Goal: Task Accomplishment & Management: Use online tool/utility

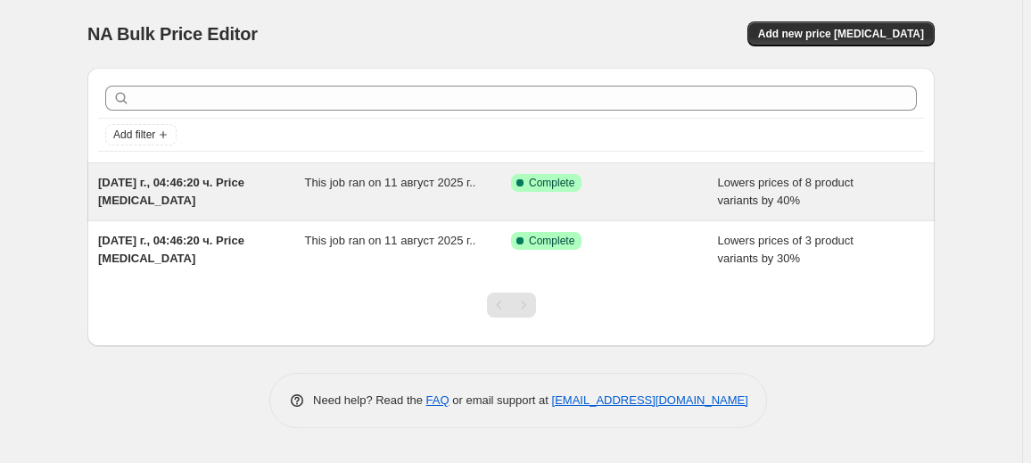
click at [424, 217] on div "[DATE] г., 04:46:20 ч. Price [MEDICAL_DATA] This job ran on 11 август 2025 г.. …" at bounding box center [510, 191] width 847 height 57
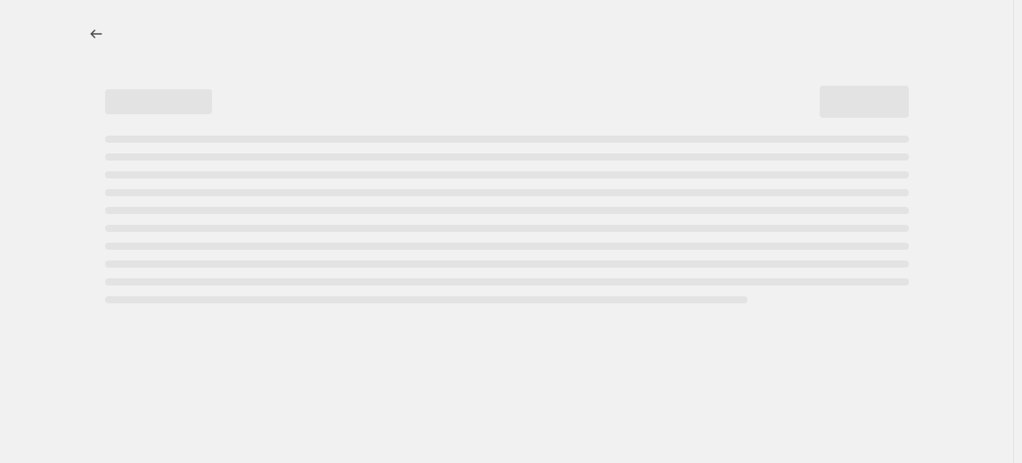
select select "percentage"
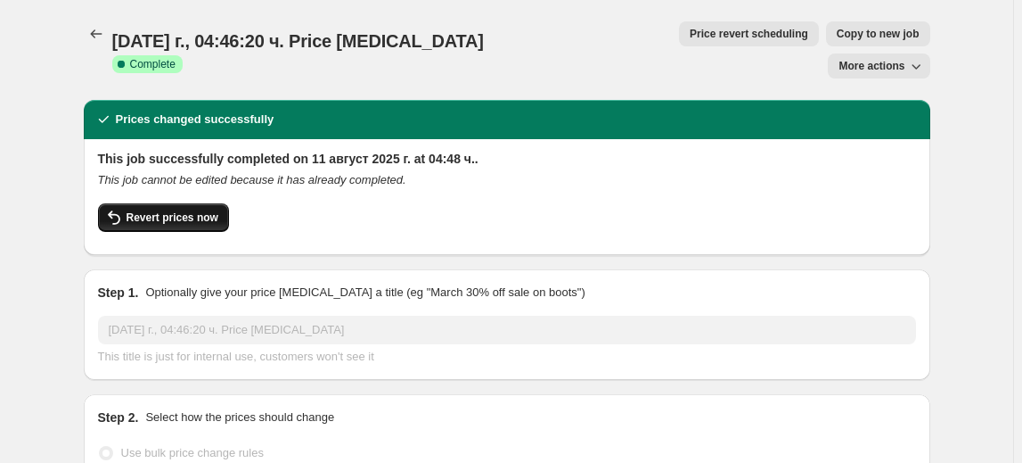
click at [155, 203] on button "Revert prices now" at bounding box center [163, 217] width 131 height 29
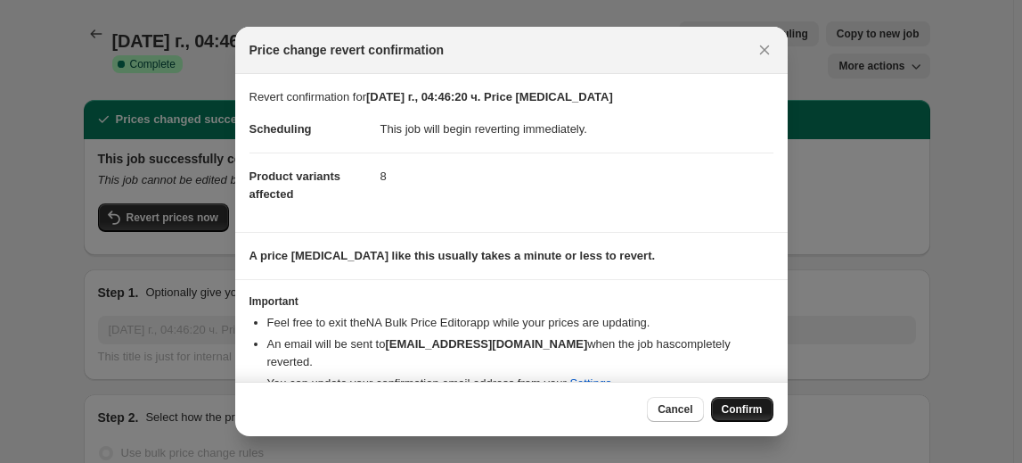
click at [743, 410] on span "Confirm" at bounding box center [742, 409] width 41 height 14
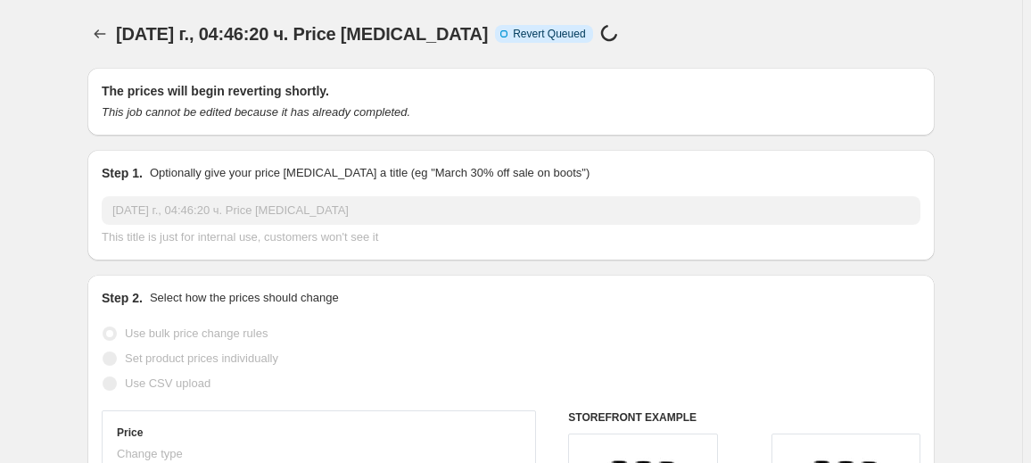
select select "percentage"
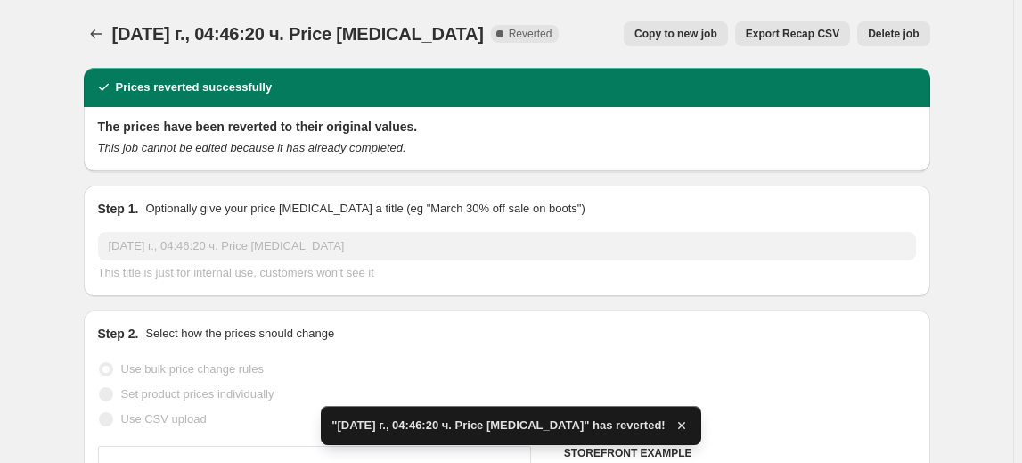
click at [895, 29] on span "Delete job" at bounding box center [893, 34] width 51 height 14
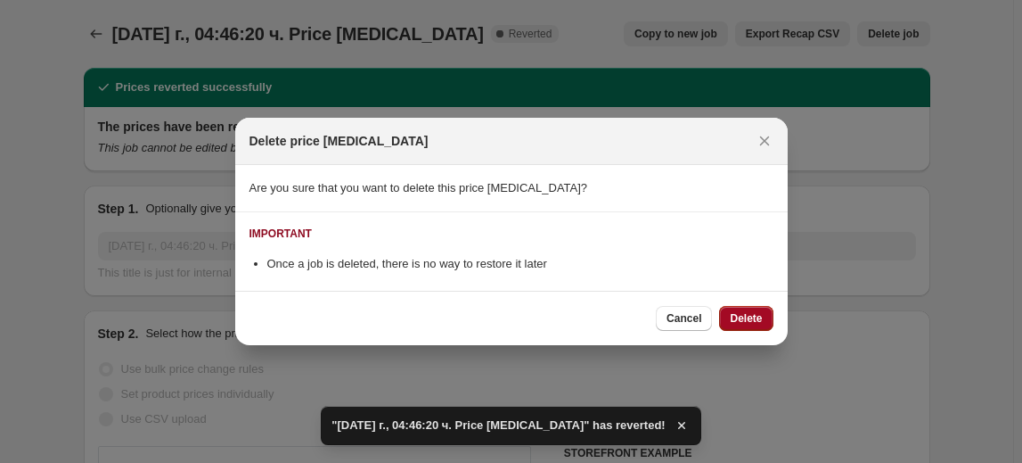
click at [749, 317] on span "Delete" at bounding box center [746, 318] width 32 height 14
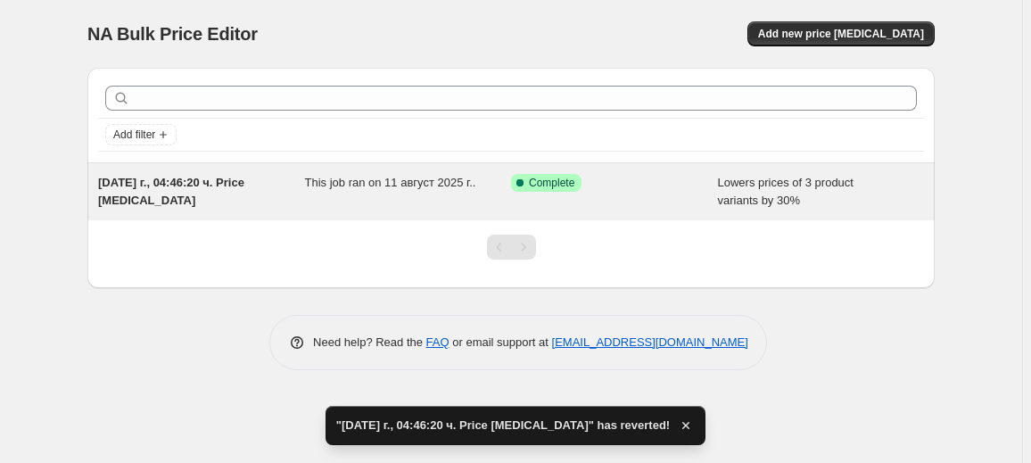
click at [408, 192] on div "This job ran on 11 август 2025 г.." at bounding box center [408, 192] width 207 height 36
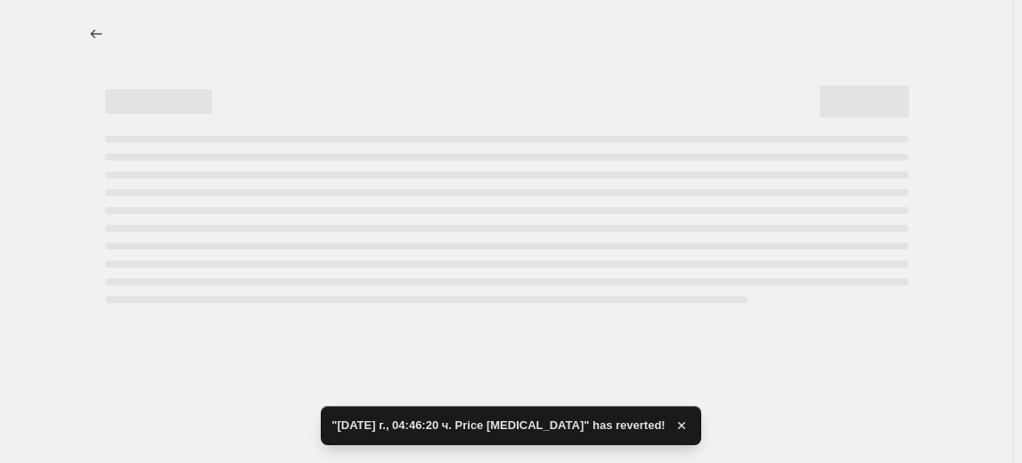
select select "percentage"
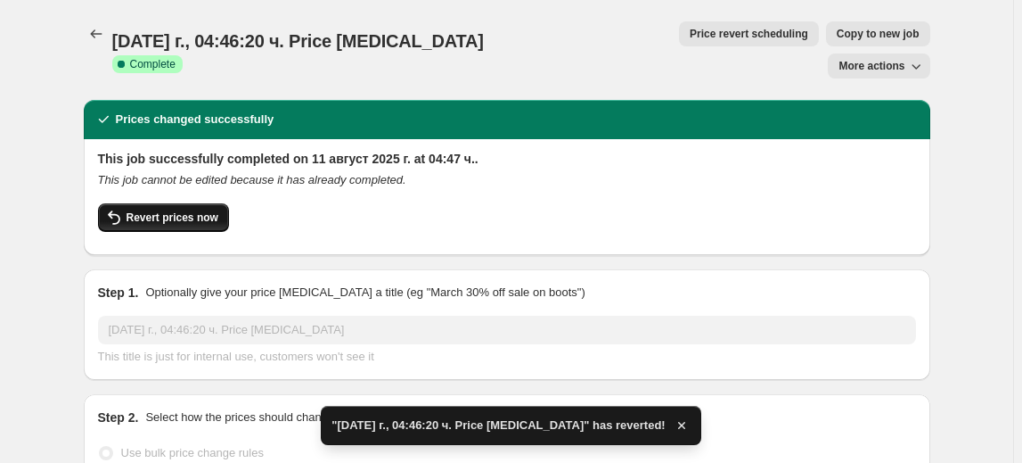
click at [217, 203] on button "Revert prices now" at bounding box center [163, 217] width 131 height 29
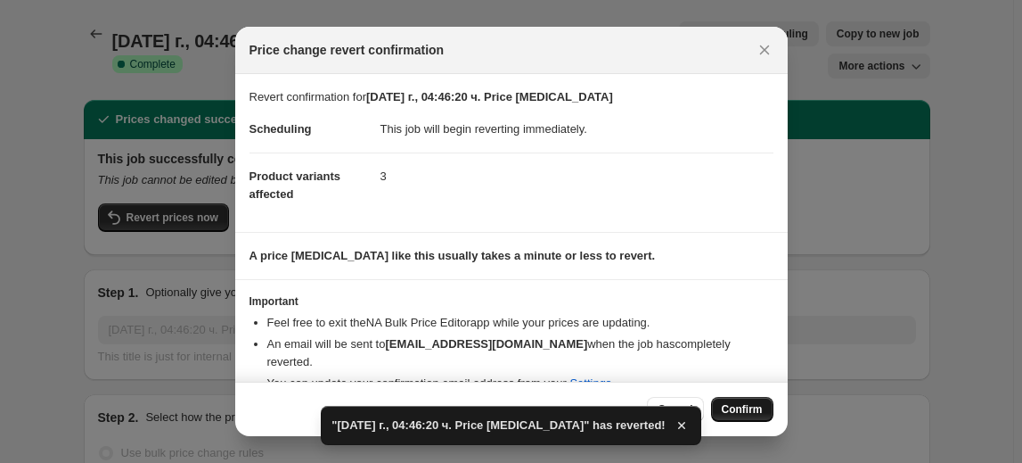
click at [768, 411] on button "Confirm" at bounding box center [742, 409] width 62 height 25
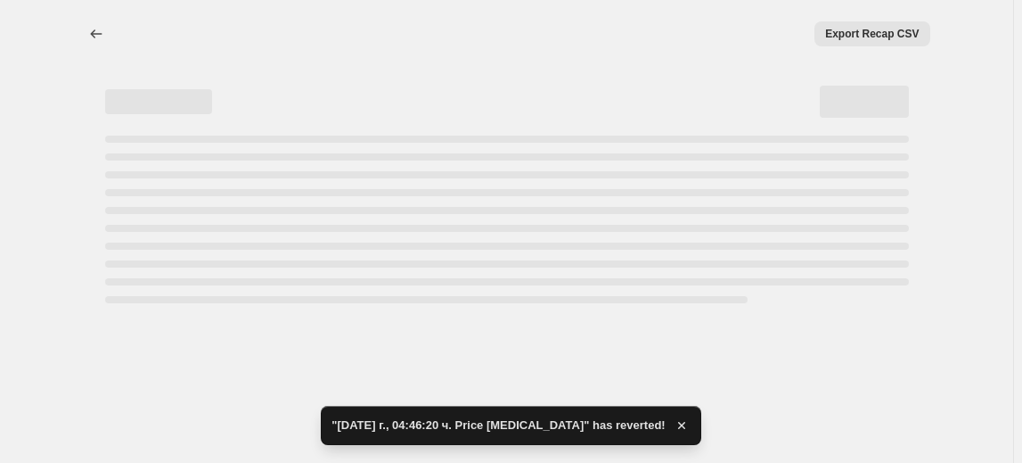
select select "percentage"
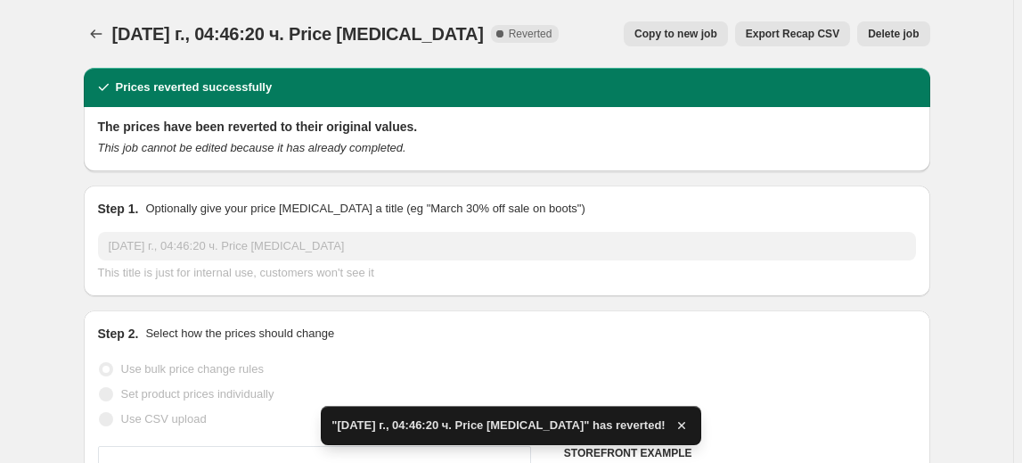
click at [910, 35] on span "Delete job" at bounding box center [893, 34] width 51 height 14
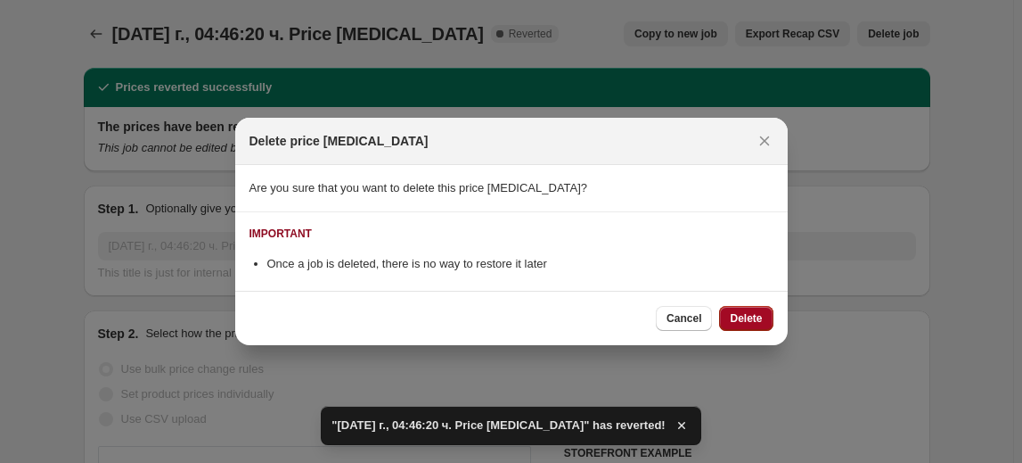
click at [760, 319] on span "Delete" at bounding box center [746, 318] width 32 height 14
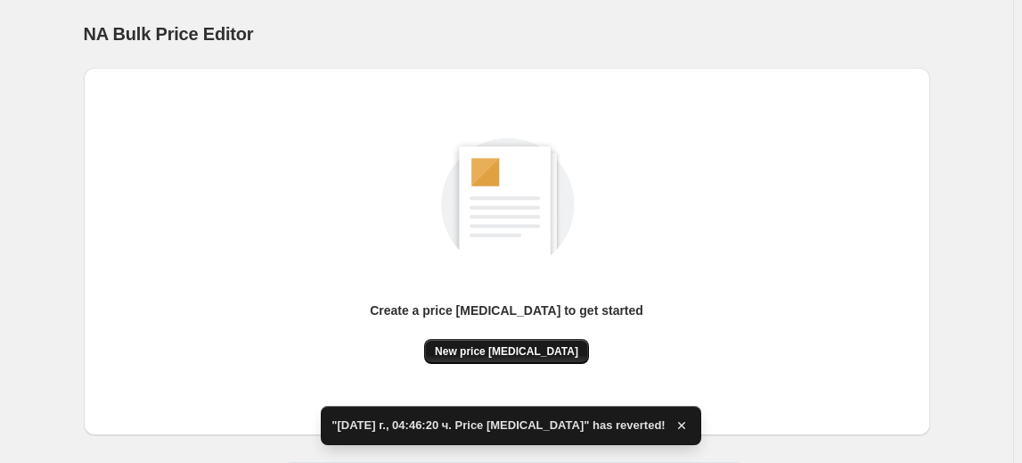
click at [537, 342] on button "New price [MEDICAL_DATA]" at bounding box center [506, 351] width 165 height 25
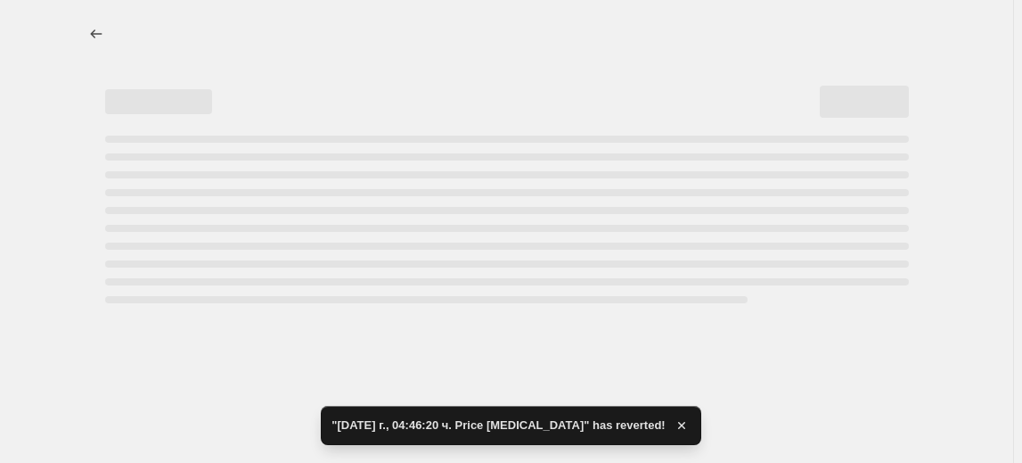
select select "percentage"
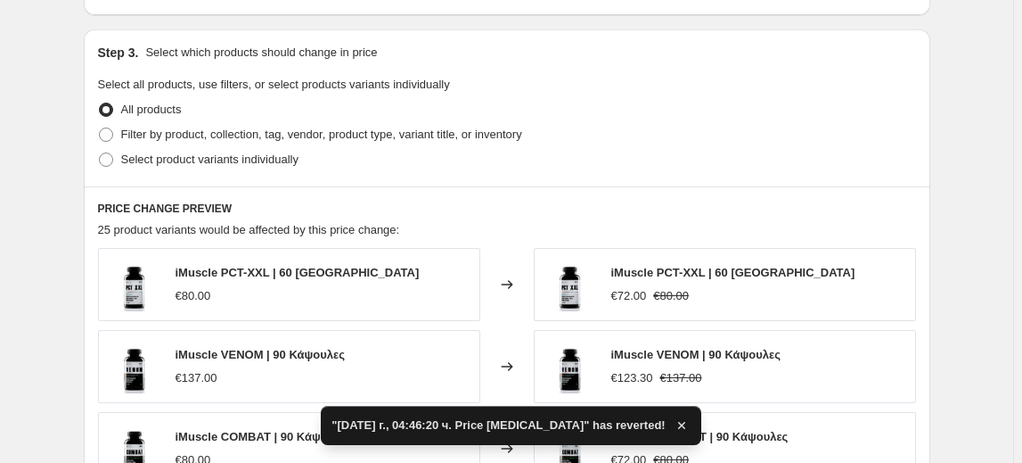
scroll to position [810, 0]
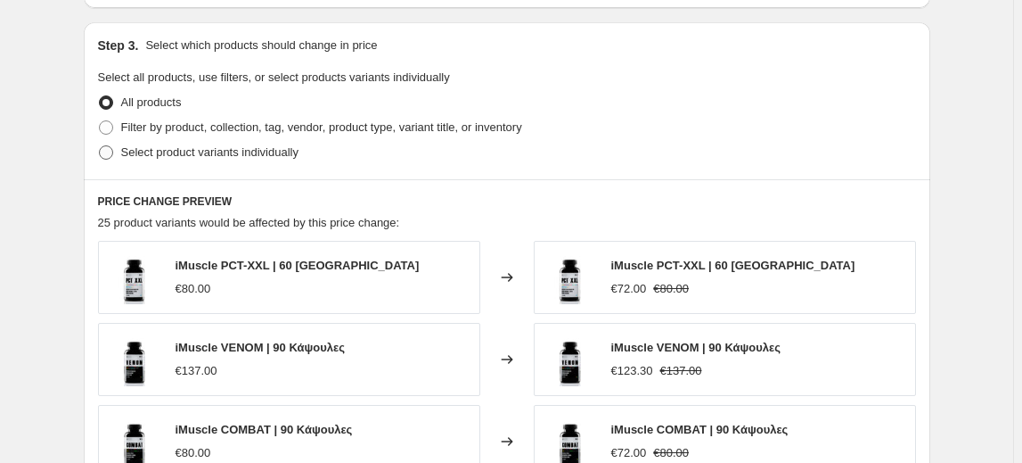
click at [283, 160] on span "Select product variants individually" at bounding box center [209, 153] width 177 height 18
click at [100, 146] on input "Select product variants individually" at bounding box center [99, 145] width 1 height 1
radio input "true"
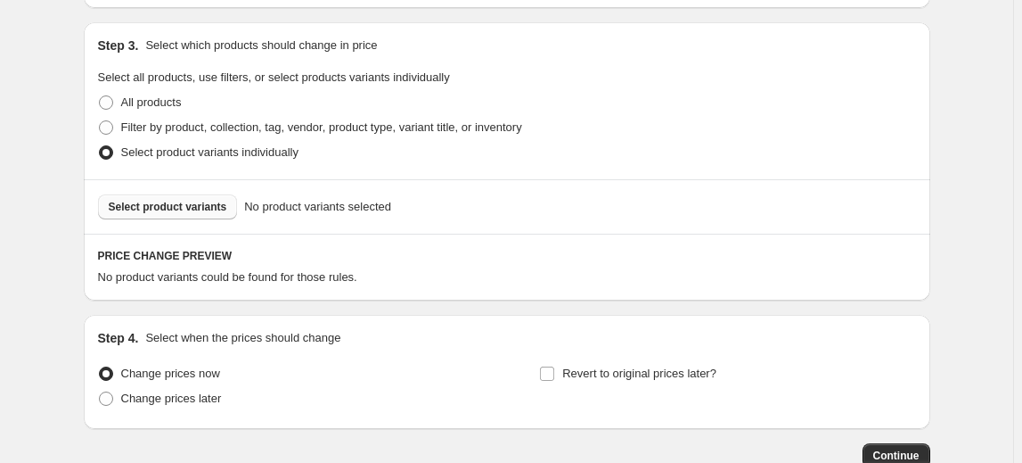
click at [178, 208] on span "Select product variants" at bounding box center [168, 207] width 119 height 14
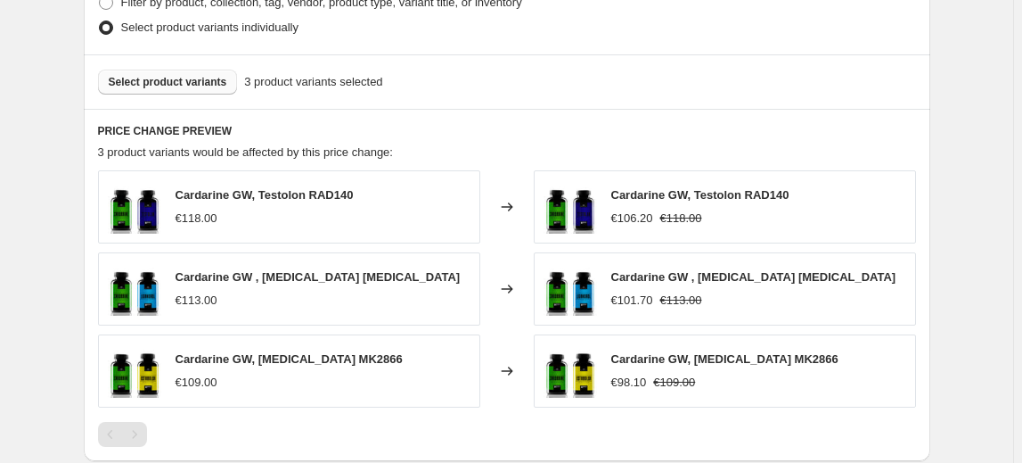
scroll to position [1134, 0]
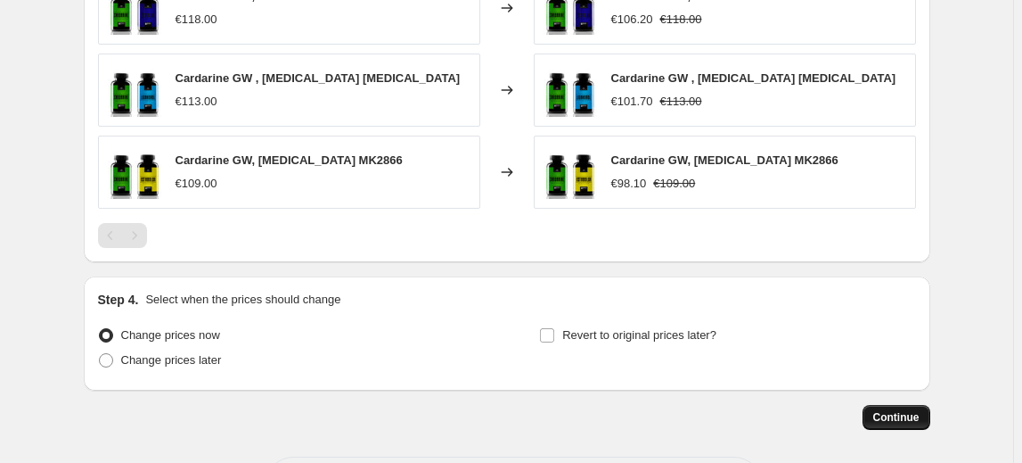
click at [910, 412] on span "Continue" at bounding box center [897, 417] width 46 height 14
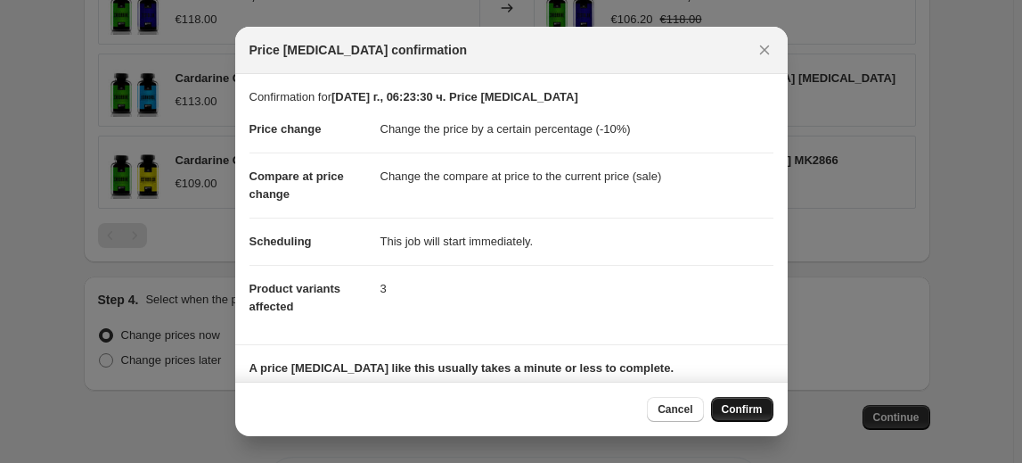
click at [729, 406] on span "Confirm" at bounding box center [742, 409] width 41 height 14
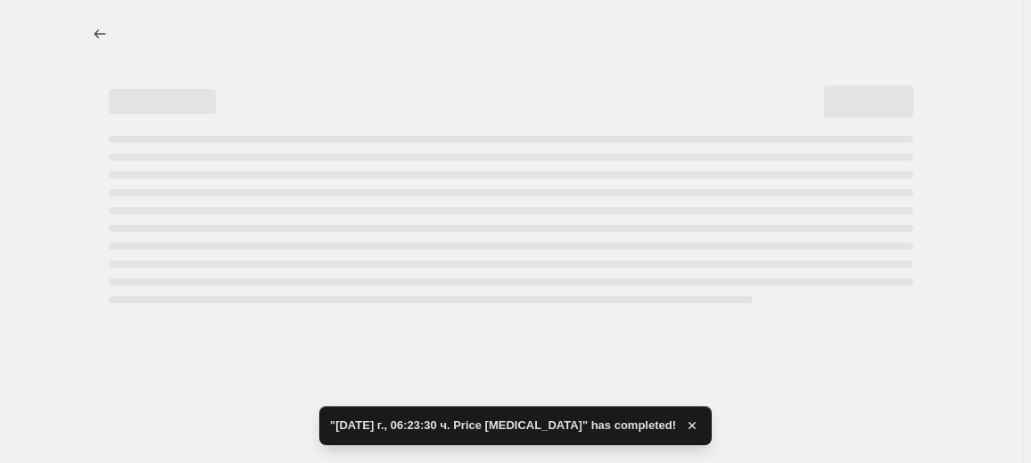
select select "percentage"
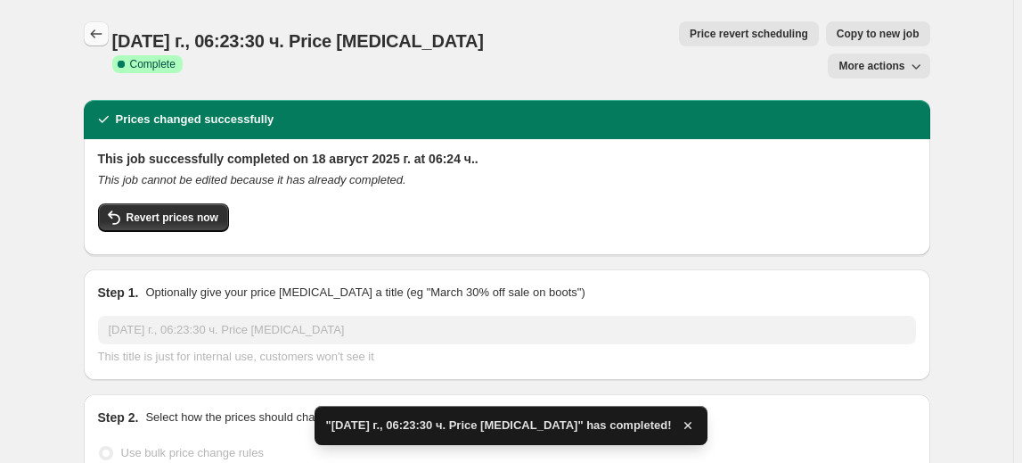
click at [94, 37] on icon "Price change jobs" at bounding box center [96, 34] width 18 height 18
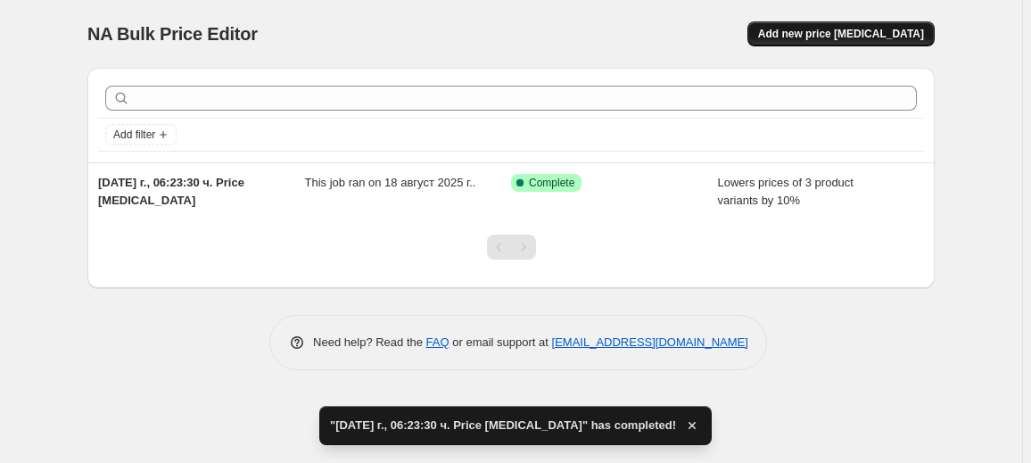
click at [856, 28] on span "Add new price [MEDICAL_DATA]" at bounding box center [841, 34] width 166 height 14
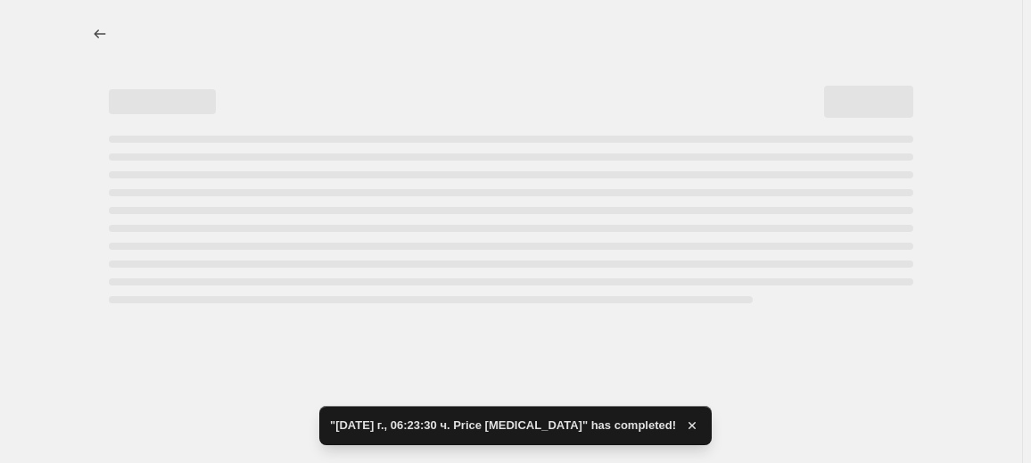
select select "percentage"
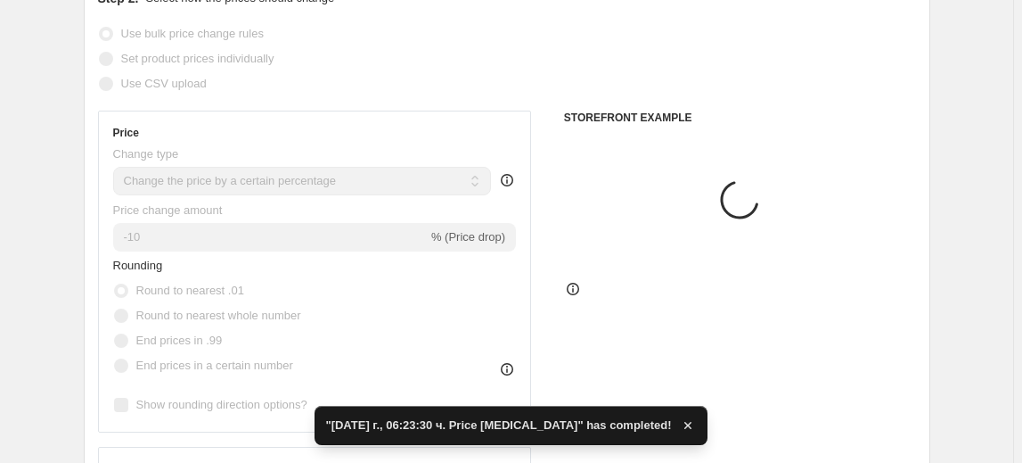
scroll to position [242, 0]
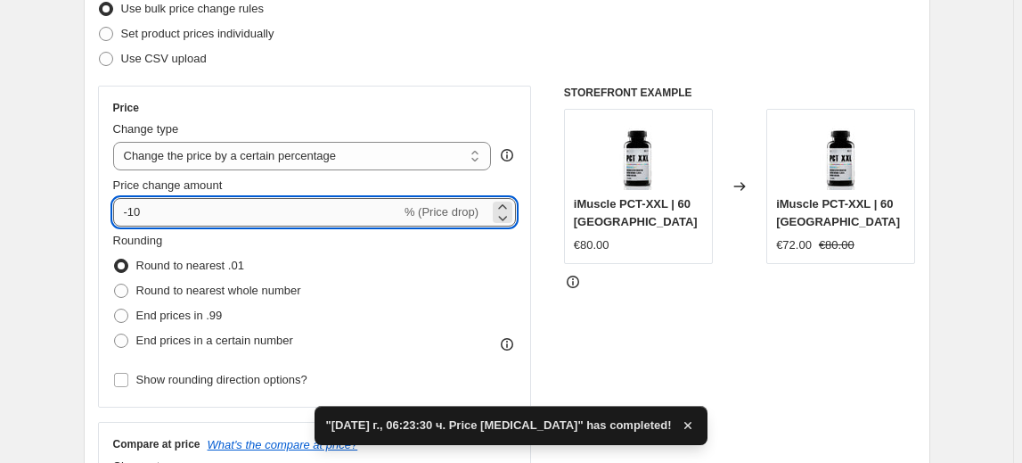
click at [150, 218] on input "-10" at bounding box center [257, 212] width 288 height 29
click at [133, 220] on input "-10" at bounding box center [257, 212] width 288 height 29
click at [138, 218] on input "-10" at bounding box center [257, 212] width 288 height 29
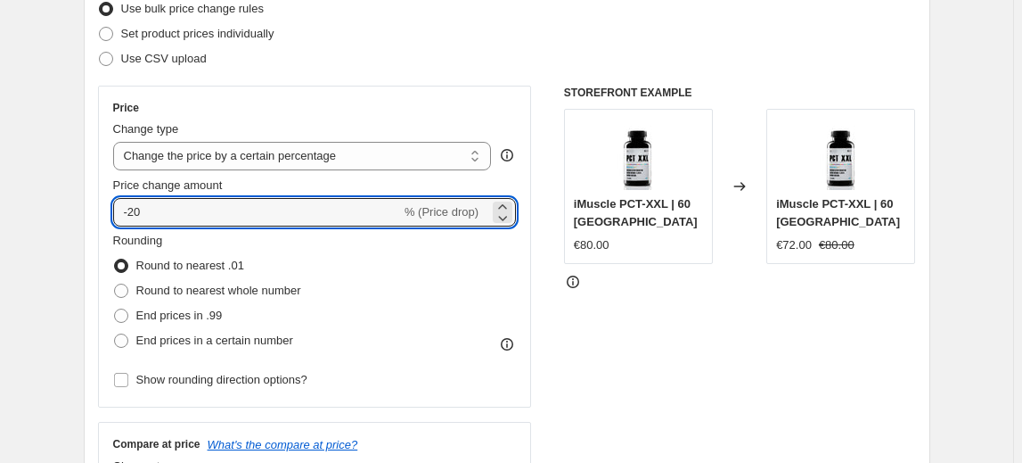
type input "-20"
click at [209, 248] on fieldset "Rounding Round to nearest .01 Round to nearest whole number End prices in .99 E…" at bounding box center [207, 292] width 188 height 121
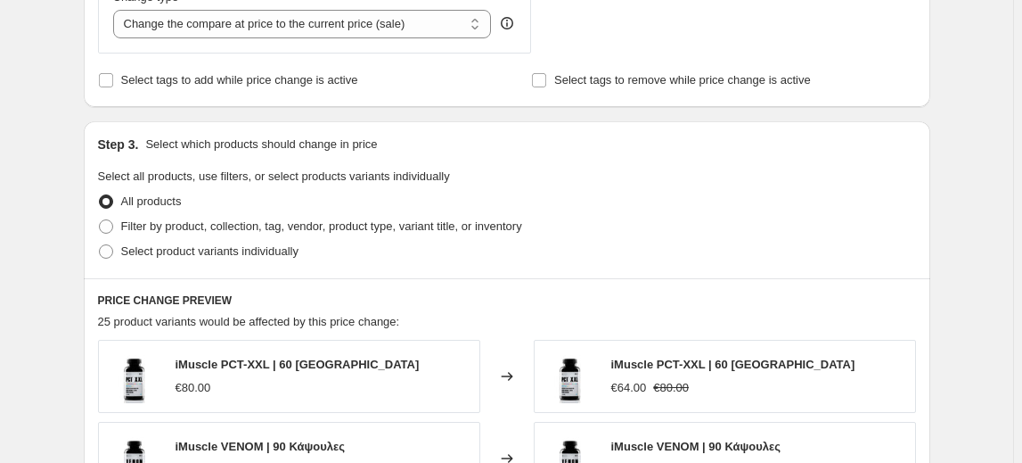
scroll to position [729, 0]
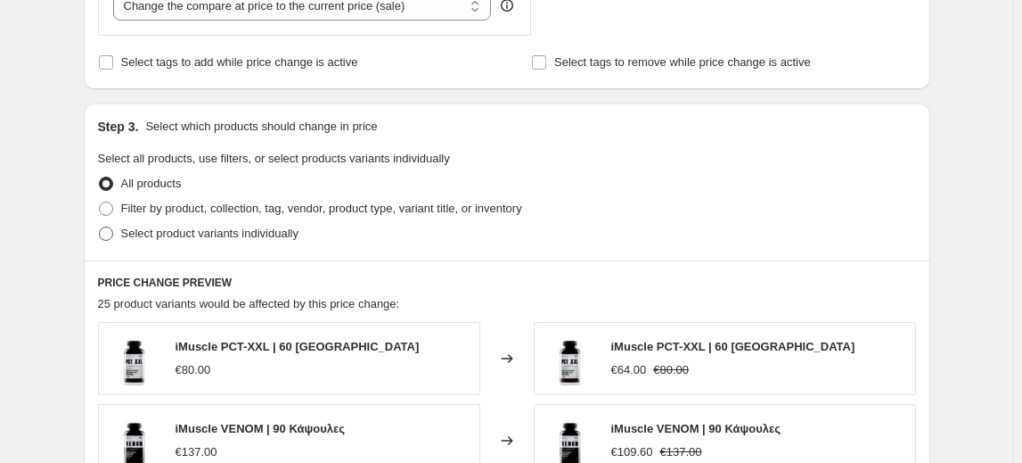
click at [217, 239] on span "Select product variants individually" at bounding box center [209, 232] width 177 height 13
click at [100, 227] on input "Select product variants individually" at bounding box center [99, 226] width 1 height 1
radio input "true"
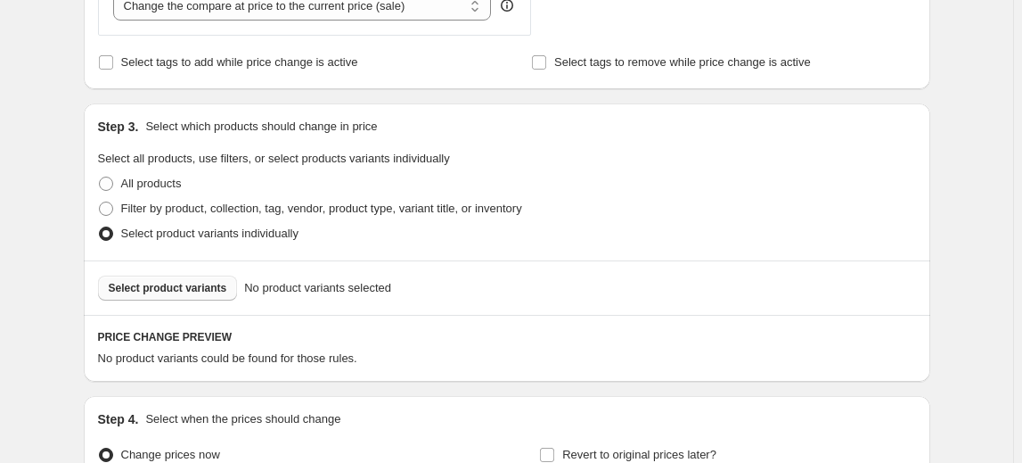
click at [186, 294] on button "Select product variants" at bounding box center [168, 287] width 140 height 25
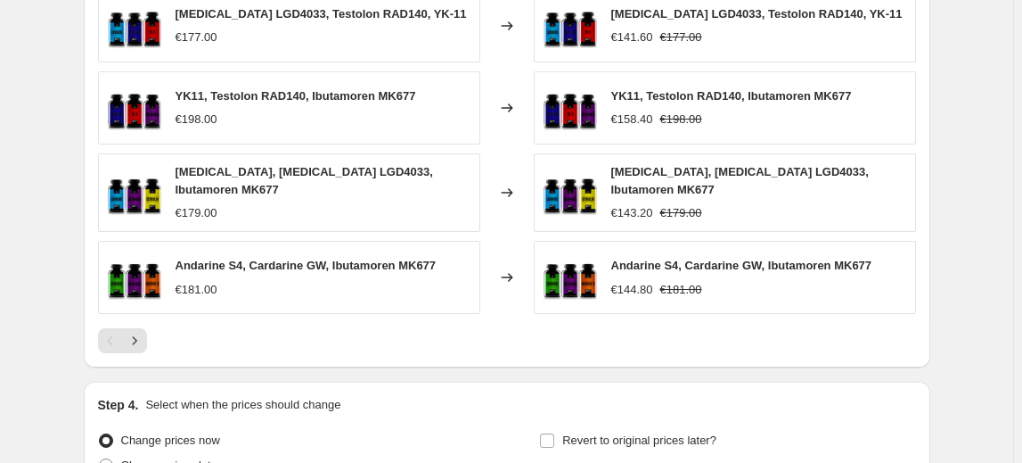
scroll to position [1369, 0]
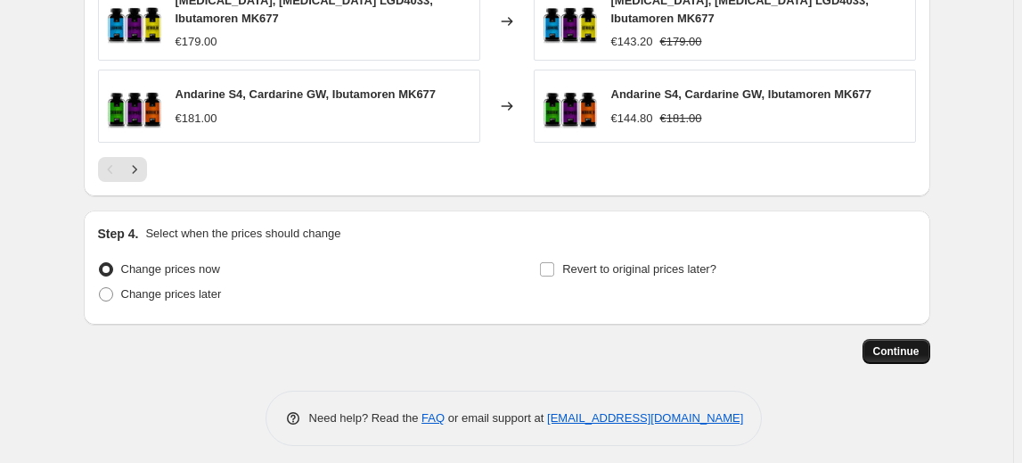
click at [904, 344] on span "Continue" at bounding box center [897, 351] width 46 height 14
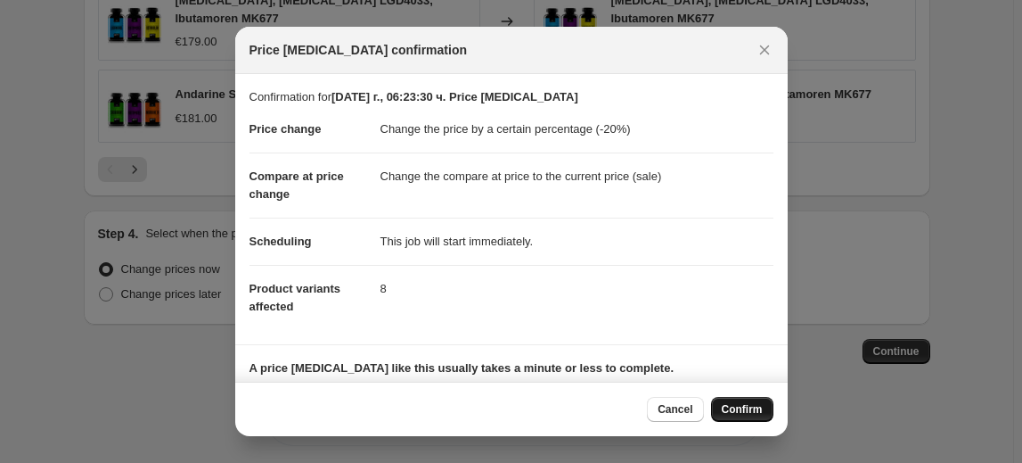
click at [743, 406] on span "Confirm" at bounding box center [742, 409] width 41 height 14
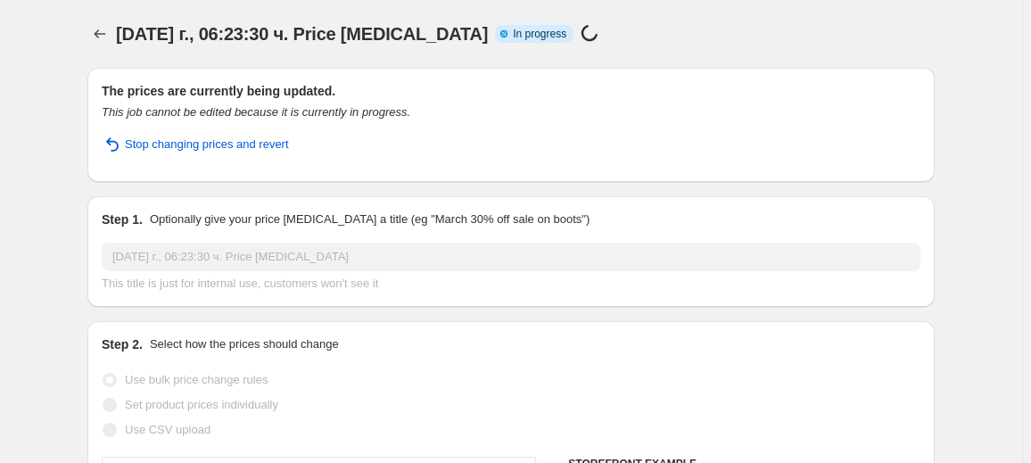
select select "percentage"
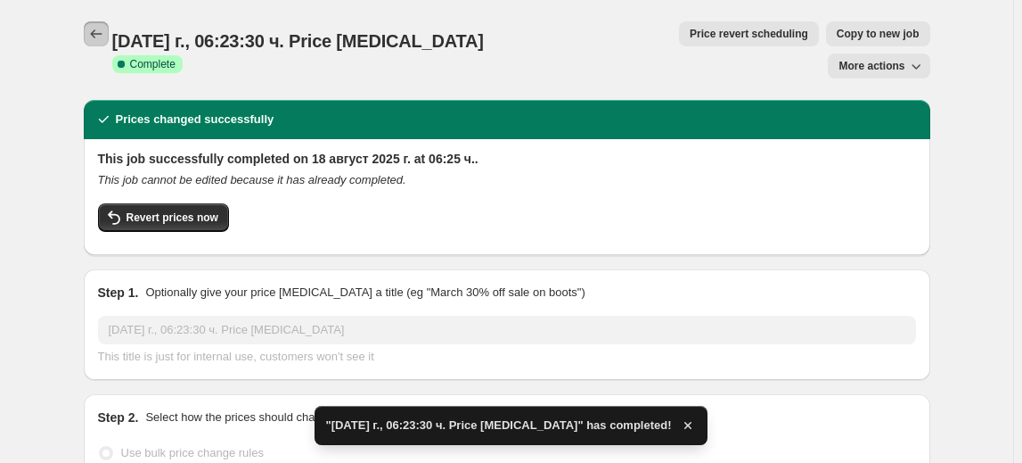
click at [99, 37] on icon "Price change jobs" at bounding box center [96, 34] width 18 height 18
